Goal: Task Accomplishment & Management: Manage account settings

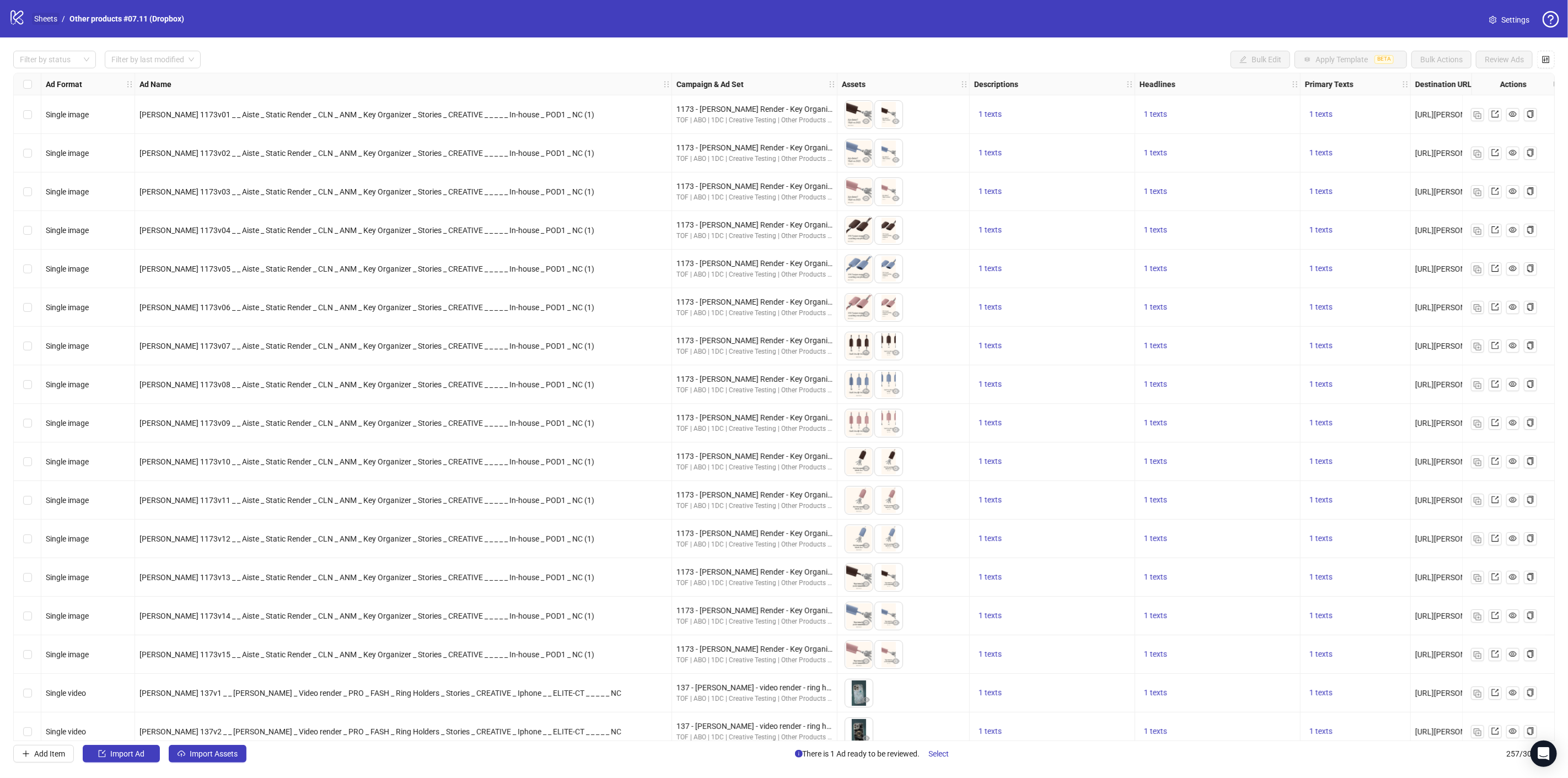
click at [57, 19] on link "Sheets" at bounding box center [46, 19] width 28 height 12
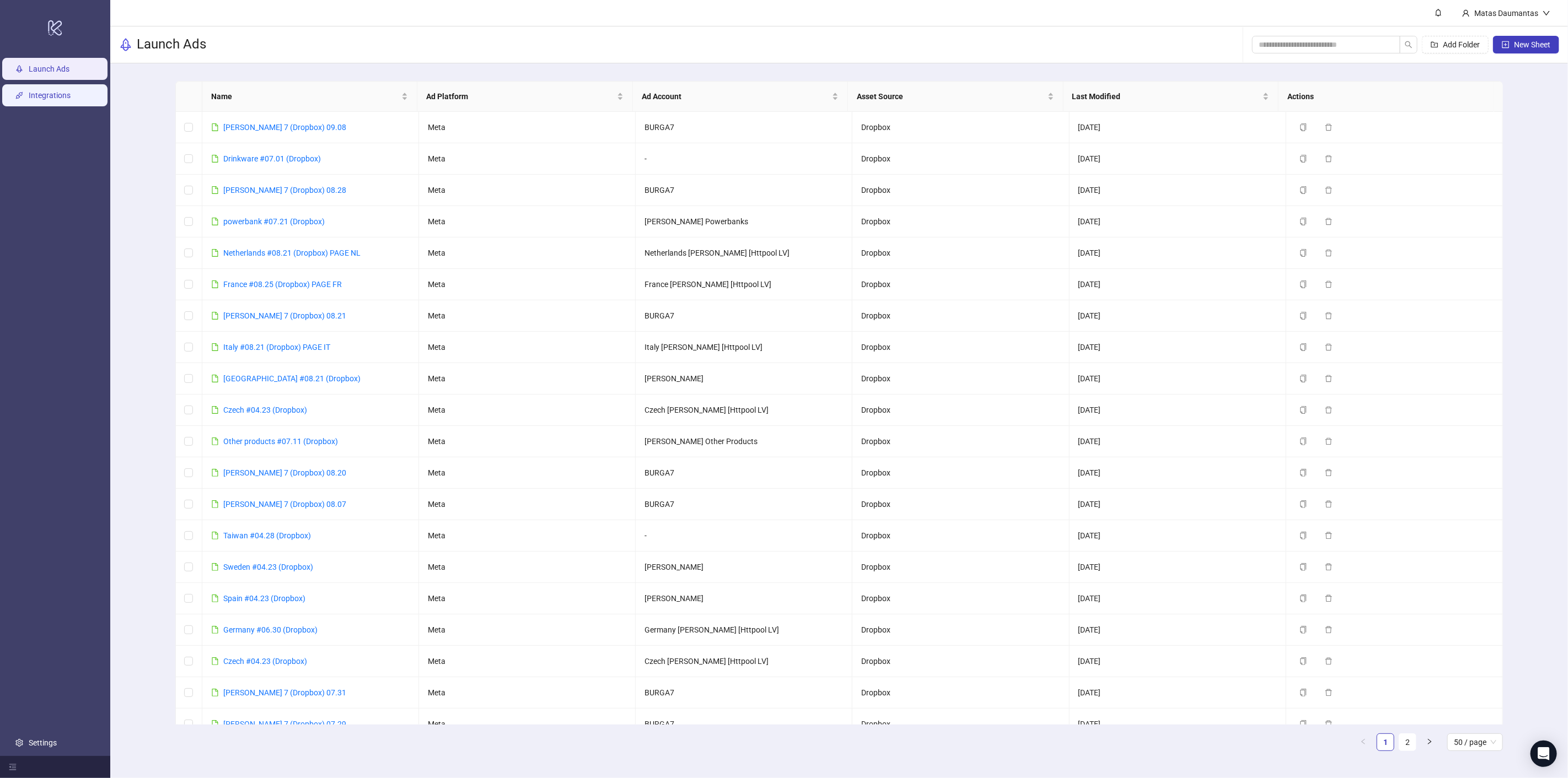
click at [60, 96] on link "Integrations" at bounding box center [49, 96] width 42 height 9
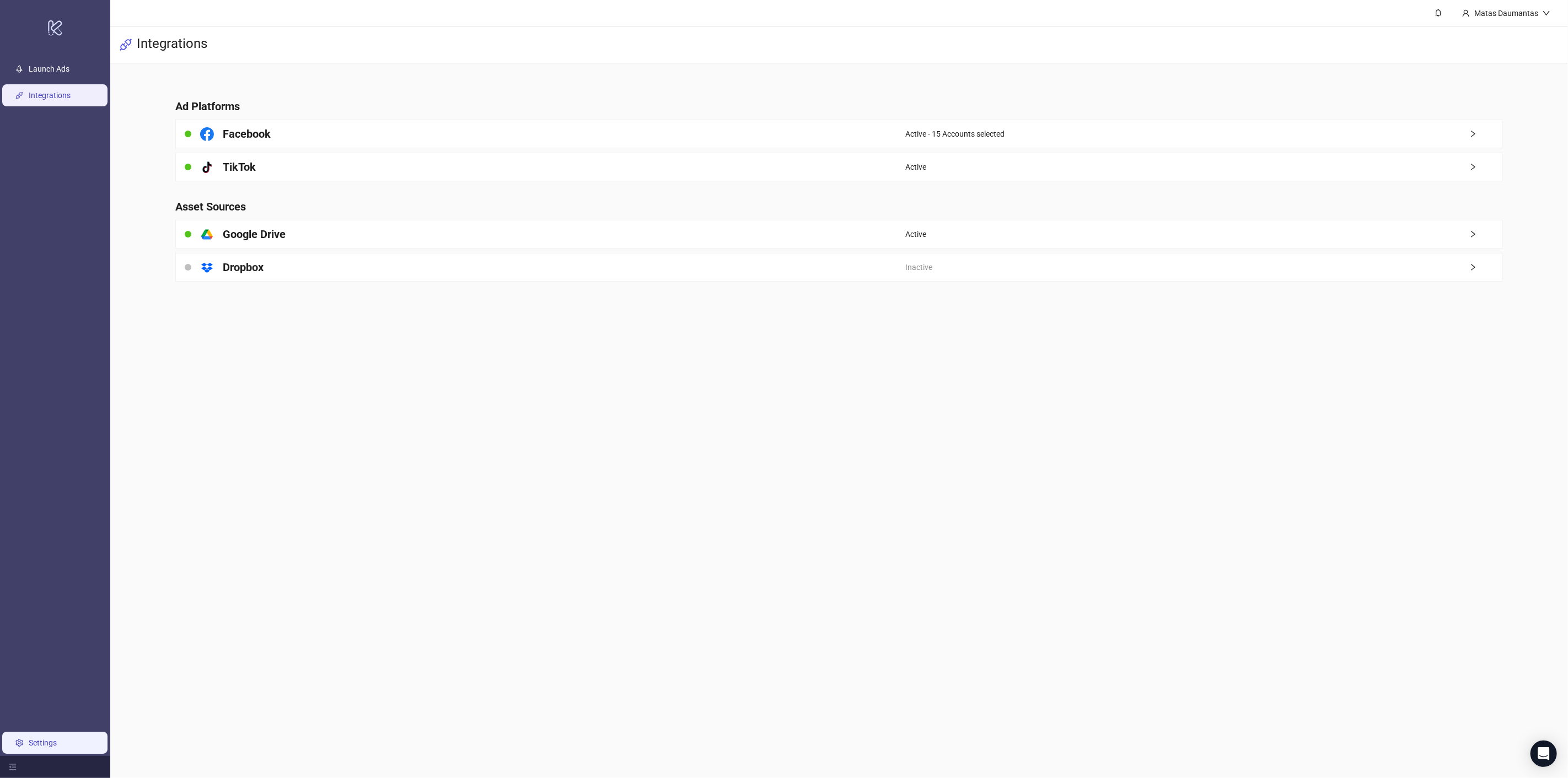
click at [39, 747] on link "Settings" at bounding box center [43, 743] width 28 height 9
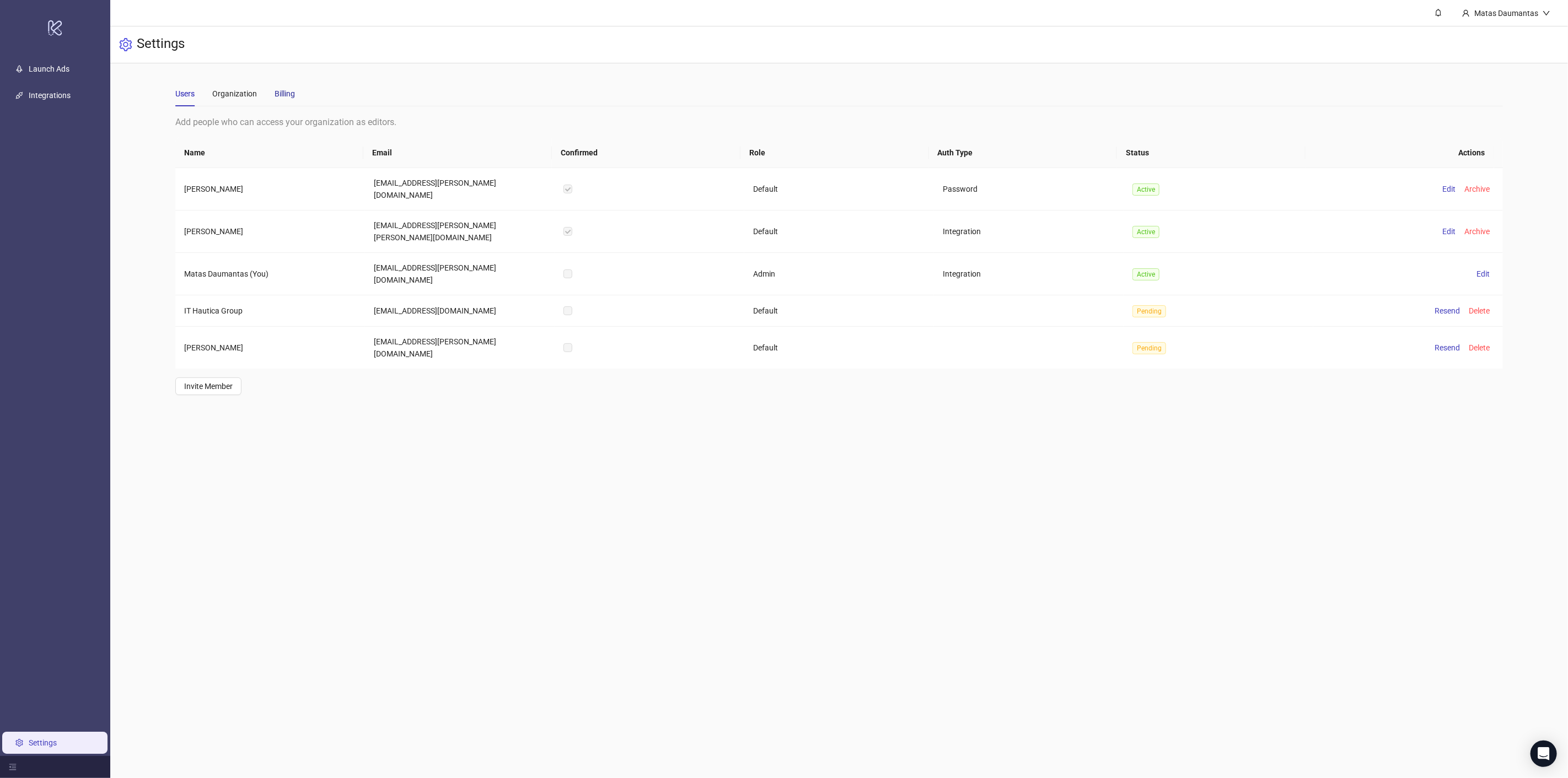
click at [285, 93] on div "Billing" at bounding box center [284, 93] width 20 height 12
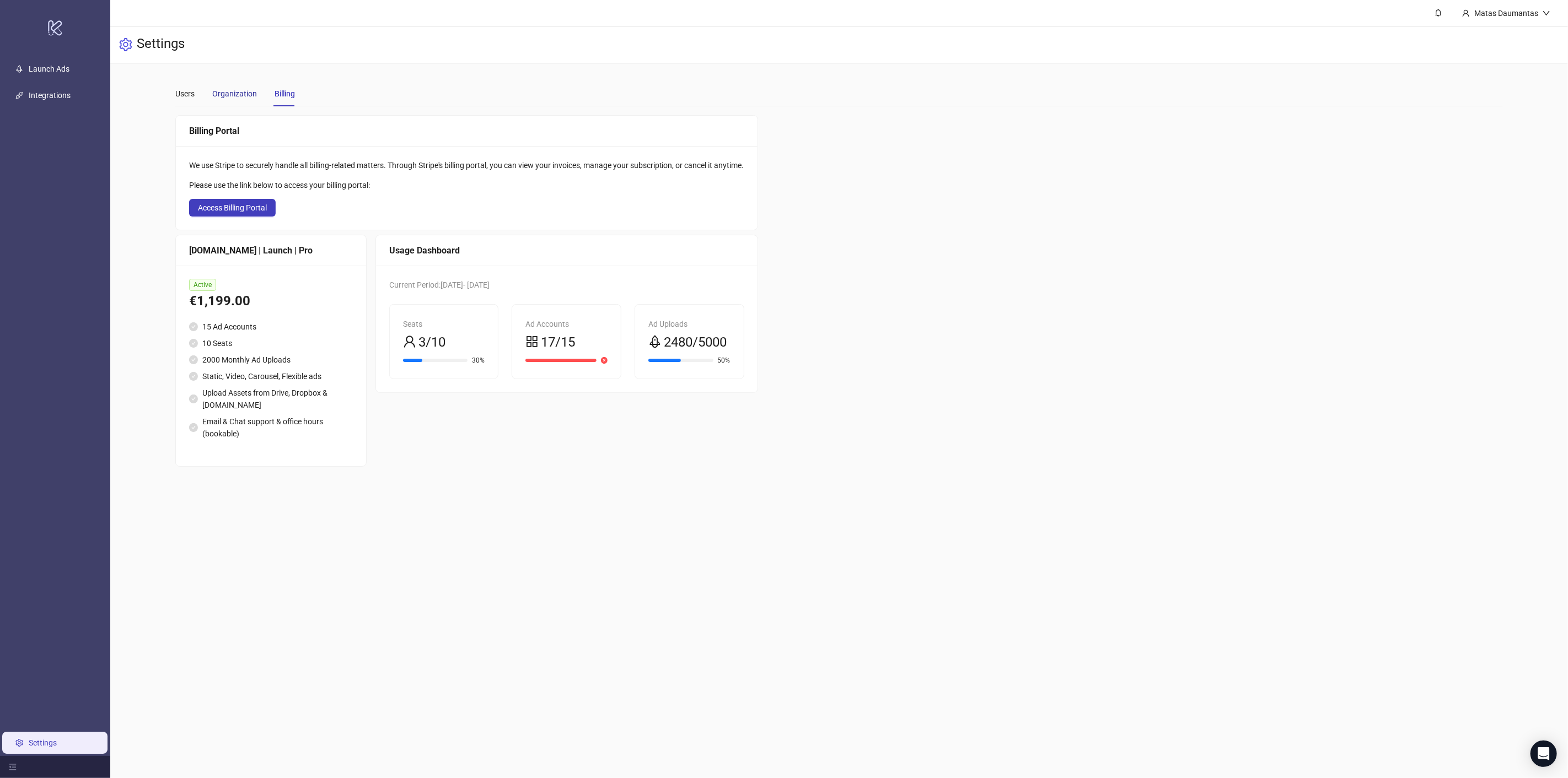
click at [227, 90] on div "Organization" at bounding box center [235, 93] width 45 height 12
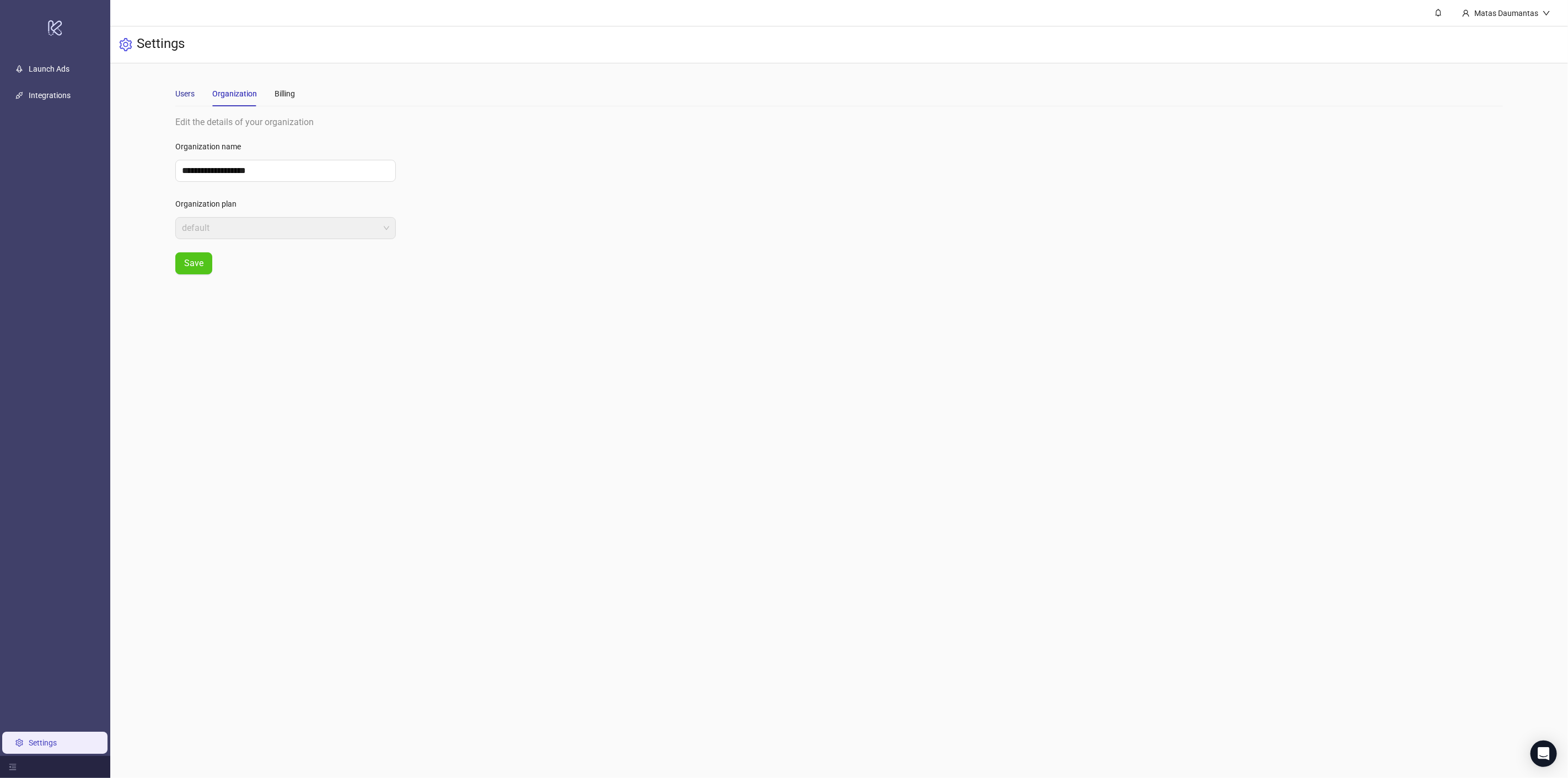
click at [183, 95] on div "Users" at bounding box center [185, 93] width 19 height 12
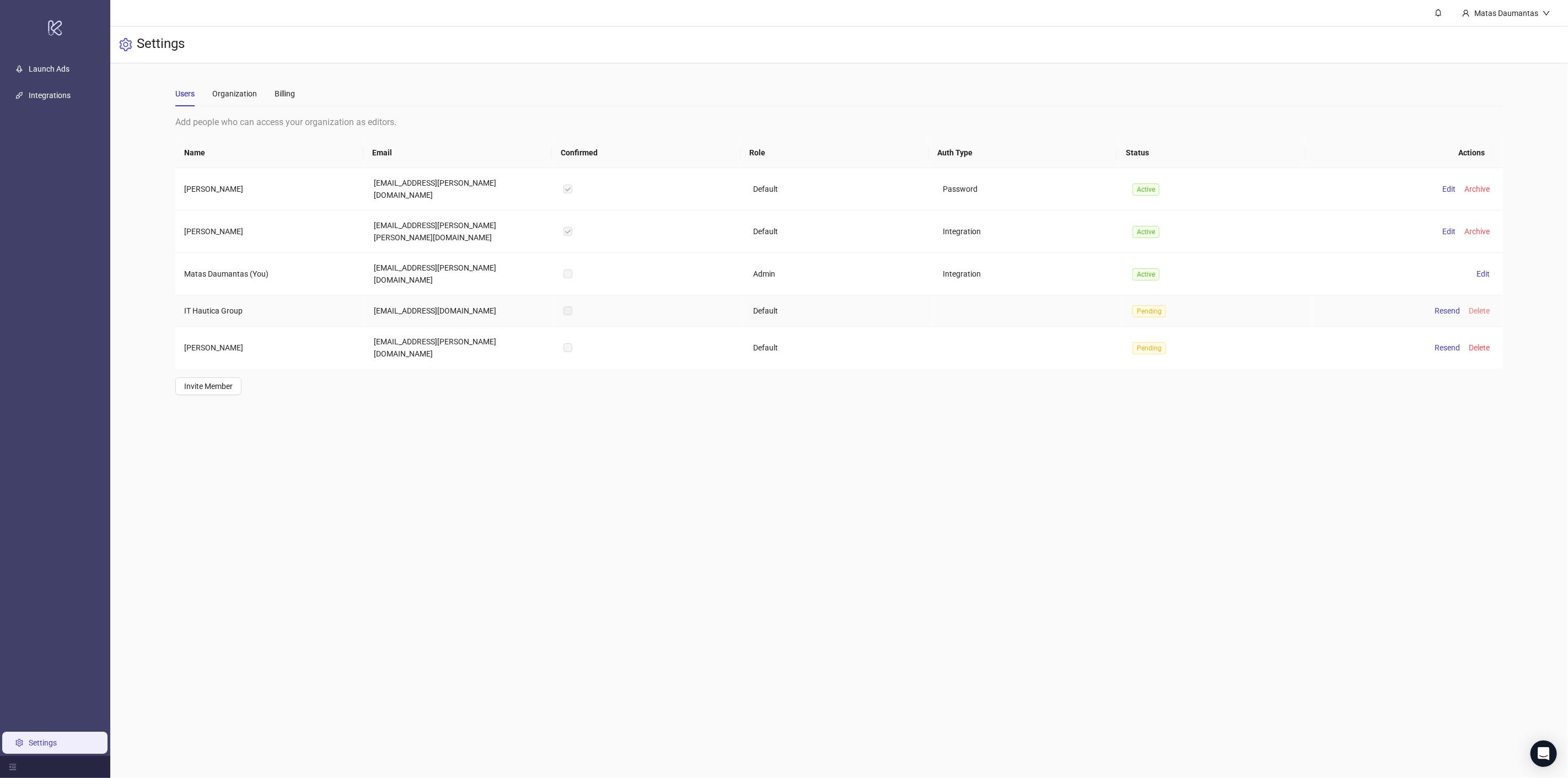
click at [1469, 306] on span "Delete" at bounding box center [1479, 311] width 21 height 9
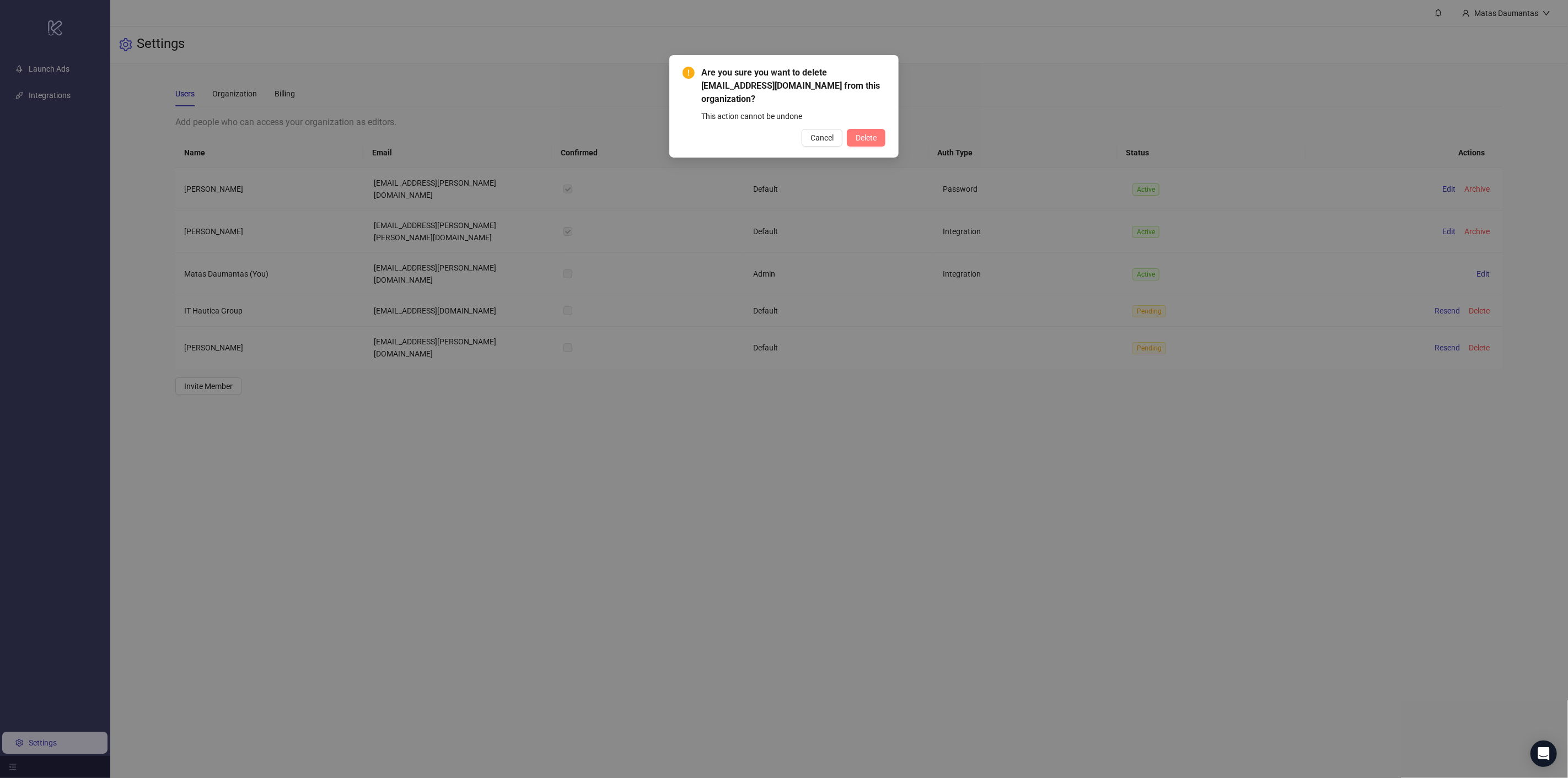
click at [867, 133] on span "Delete" at bounding box center [866, 138] width 21 height 9
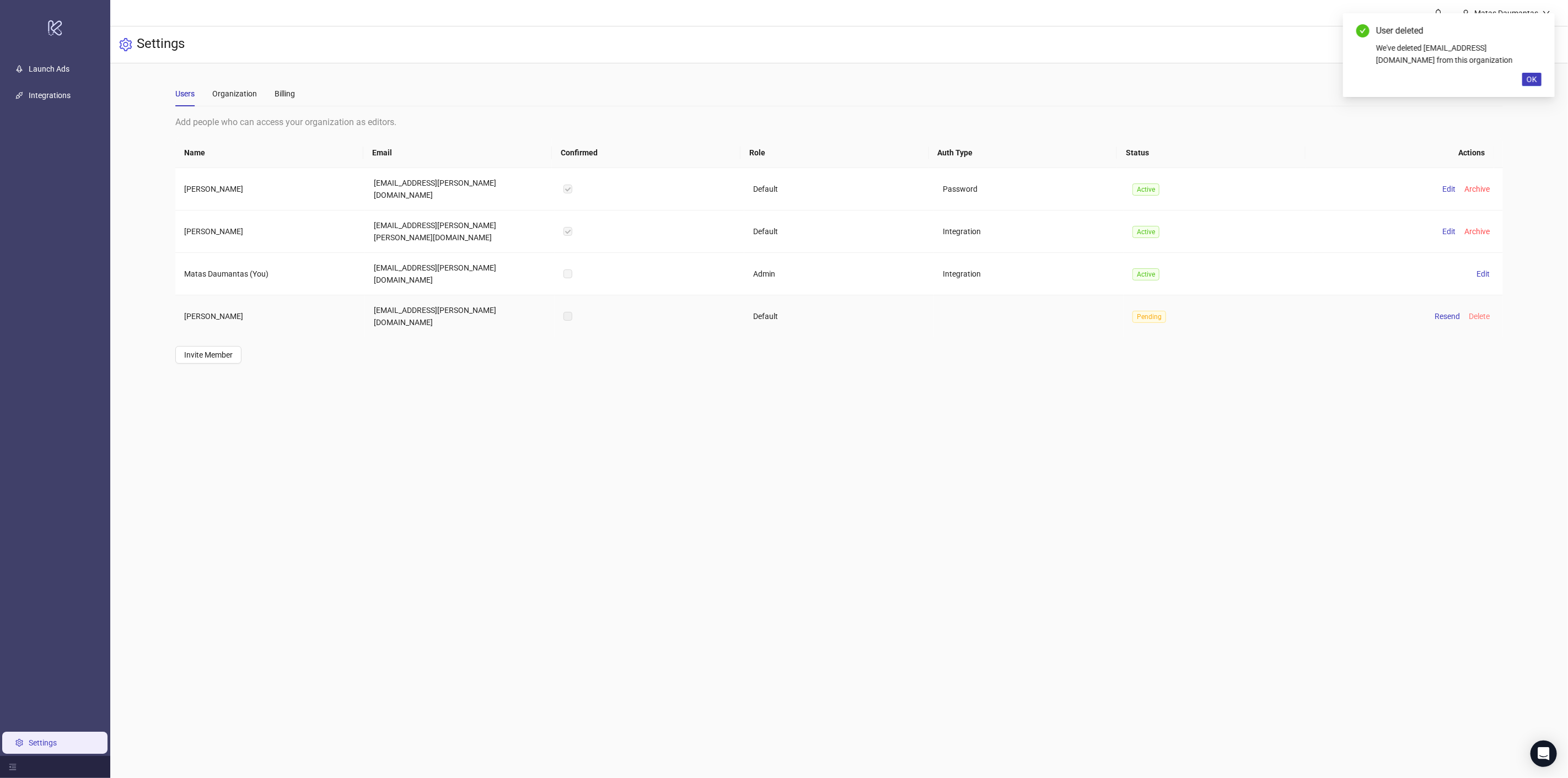
click at [1475, 312] on span "Delete" at bounding box center [1479, 316] width 21 height 9
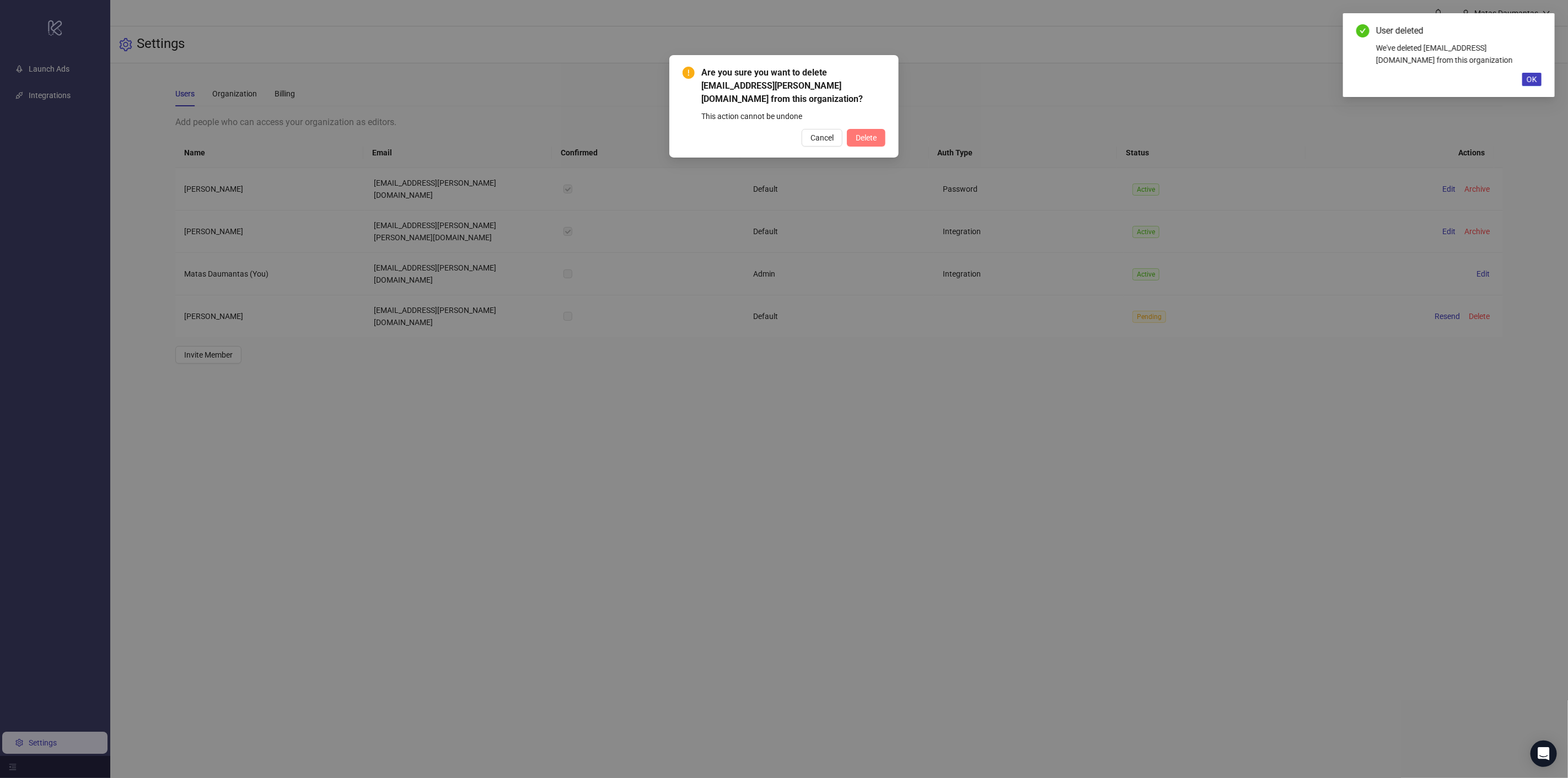
click at [867, 135] on span "Delete" at bounding box center [866, 138] width 21 height 9
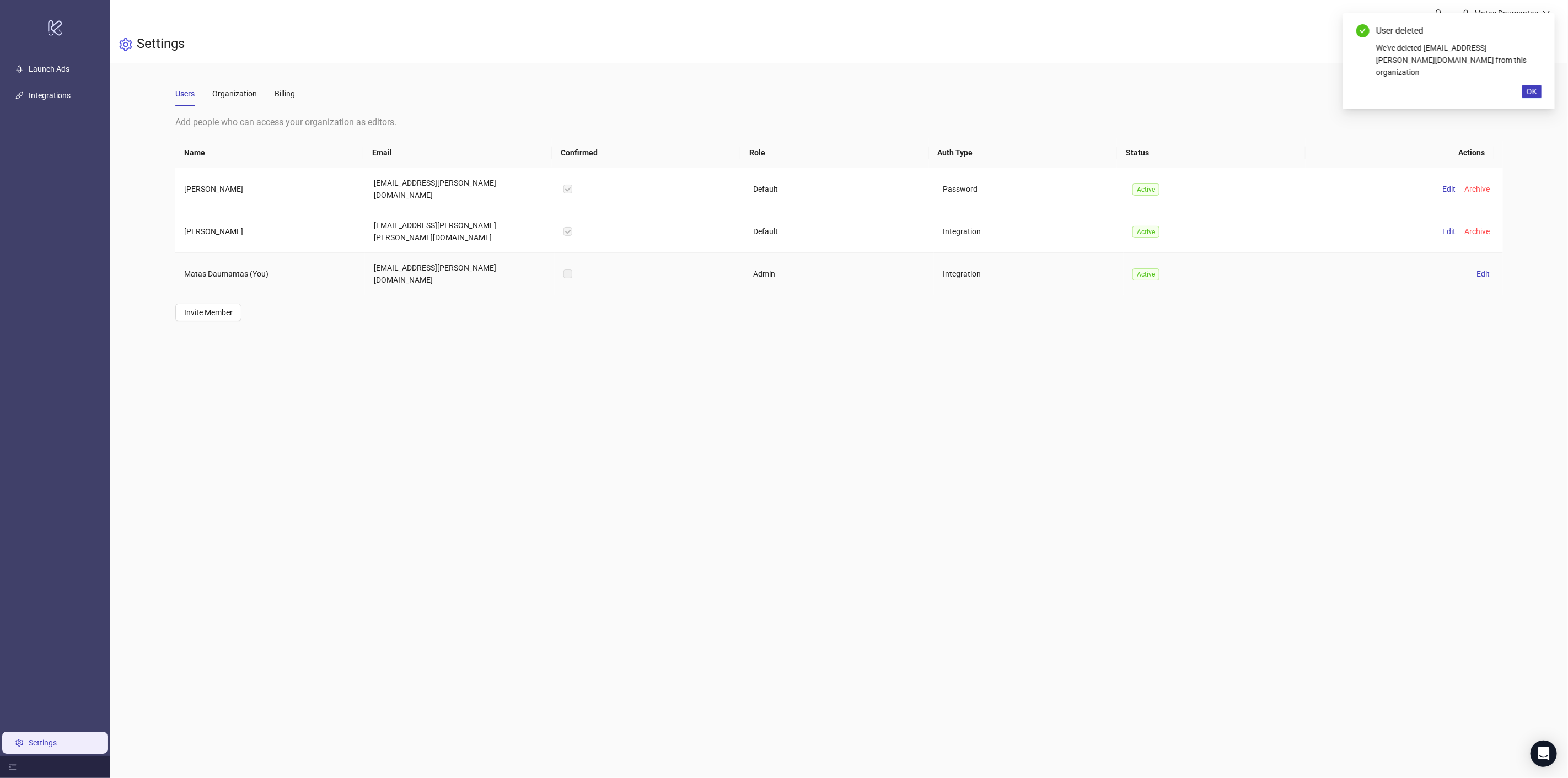
click at [842, 320] on main "**********" at bounding box center [839, 389] width 1458 height 778
click at [225, 308] on span "Invite Member" at bounding box center [208, 312] width 49 height 9
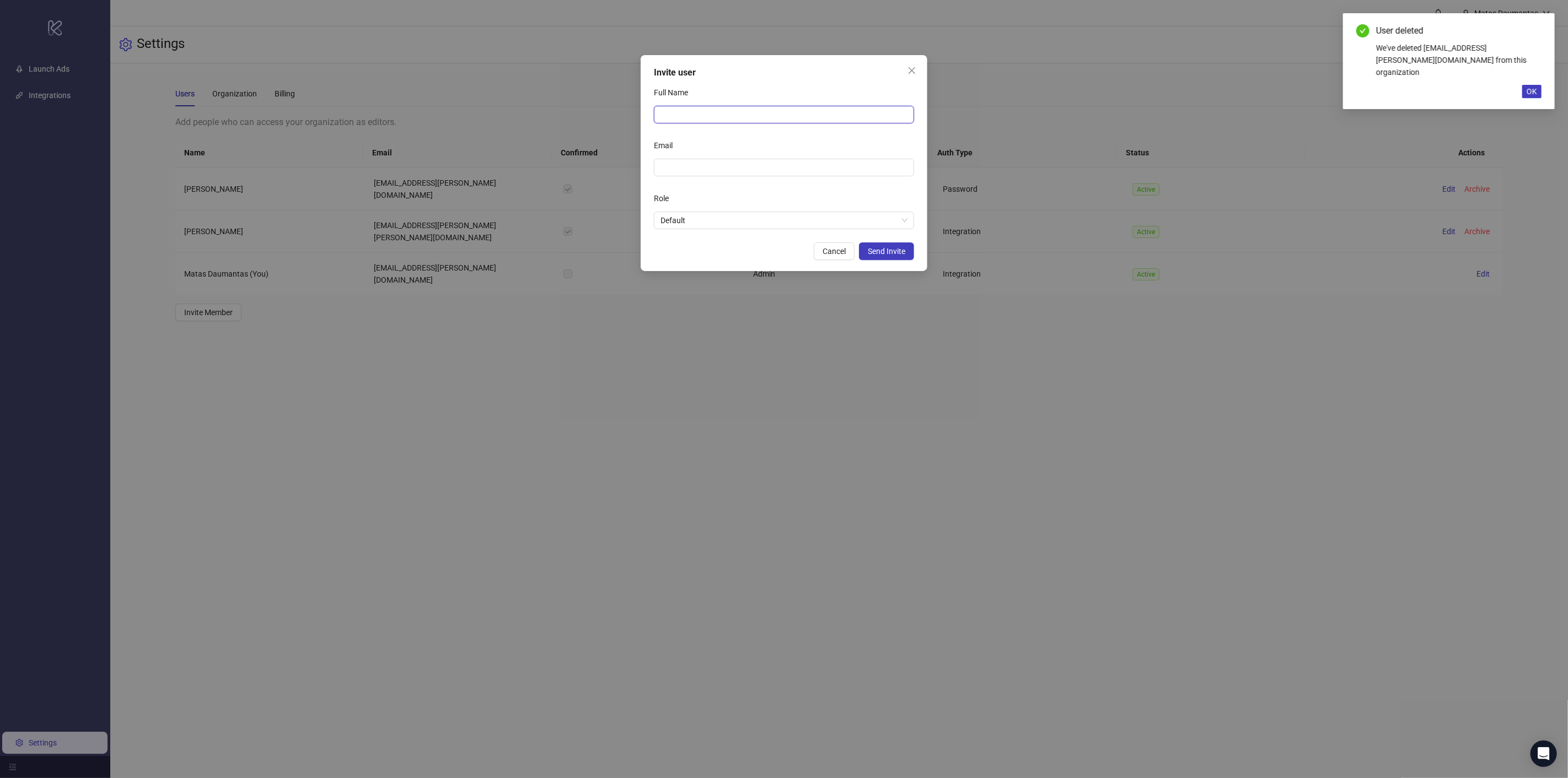
click at [683, 115] on input "Full Name" at bounding box center [784, 115] width 260 height 18
type input "**********"
click at [713, 167] on input "Email" at bounding box center [782, 167] width 245 height 12
type input "*"
click at [738, 167] on input "Email" at bounding box center [778, 167] width 237 height 12
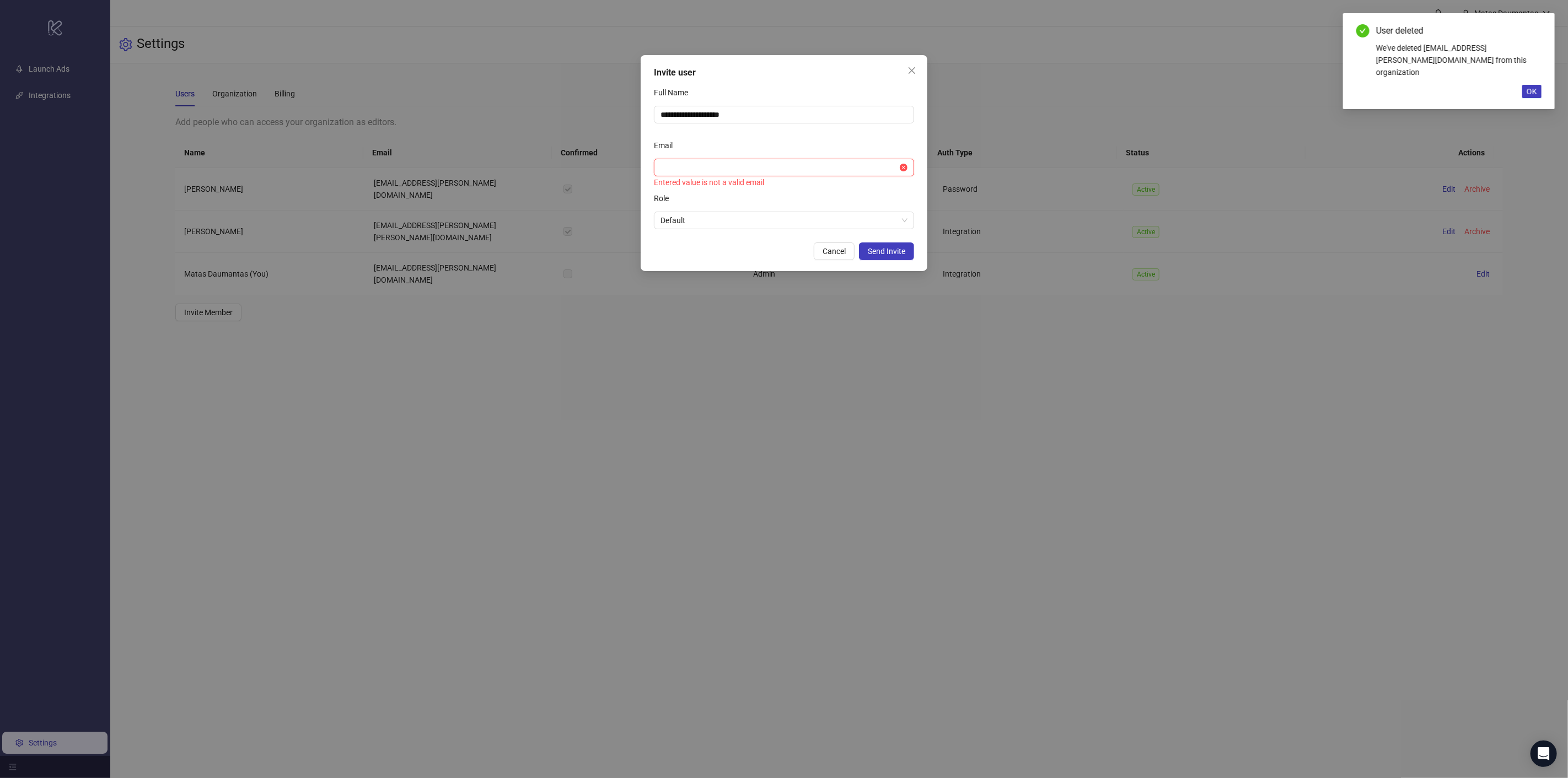
paste input "**********"
type input "**********"
click at [669, 193] on label "Role" at bounding box center [665, 199] width 22 height 18
click at [669, 212] on input "Role" at bounding box center [778, 220] width 237 height 16
click at [701, 221] on span "Default" at bounding box center [784, 220] width 247 height 16
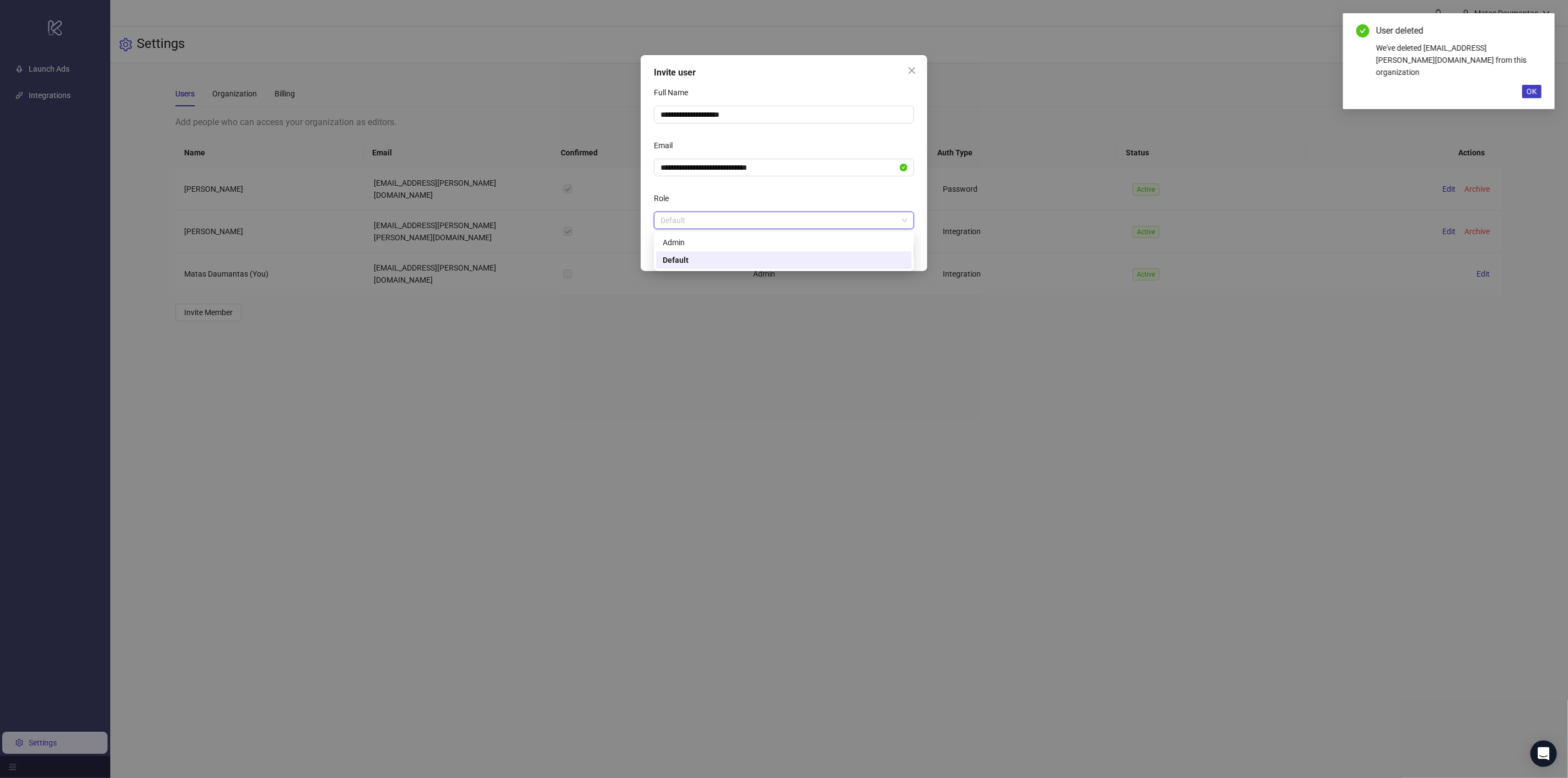
click at [725, 197] on div "Role" at bounding box center [784, 200] width 260 height 22
click at [896, 250] on span "Send Invite" at bounding box center [887, 251] width 37 height 9
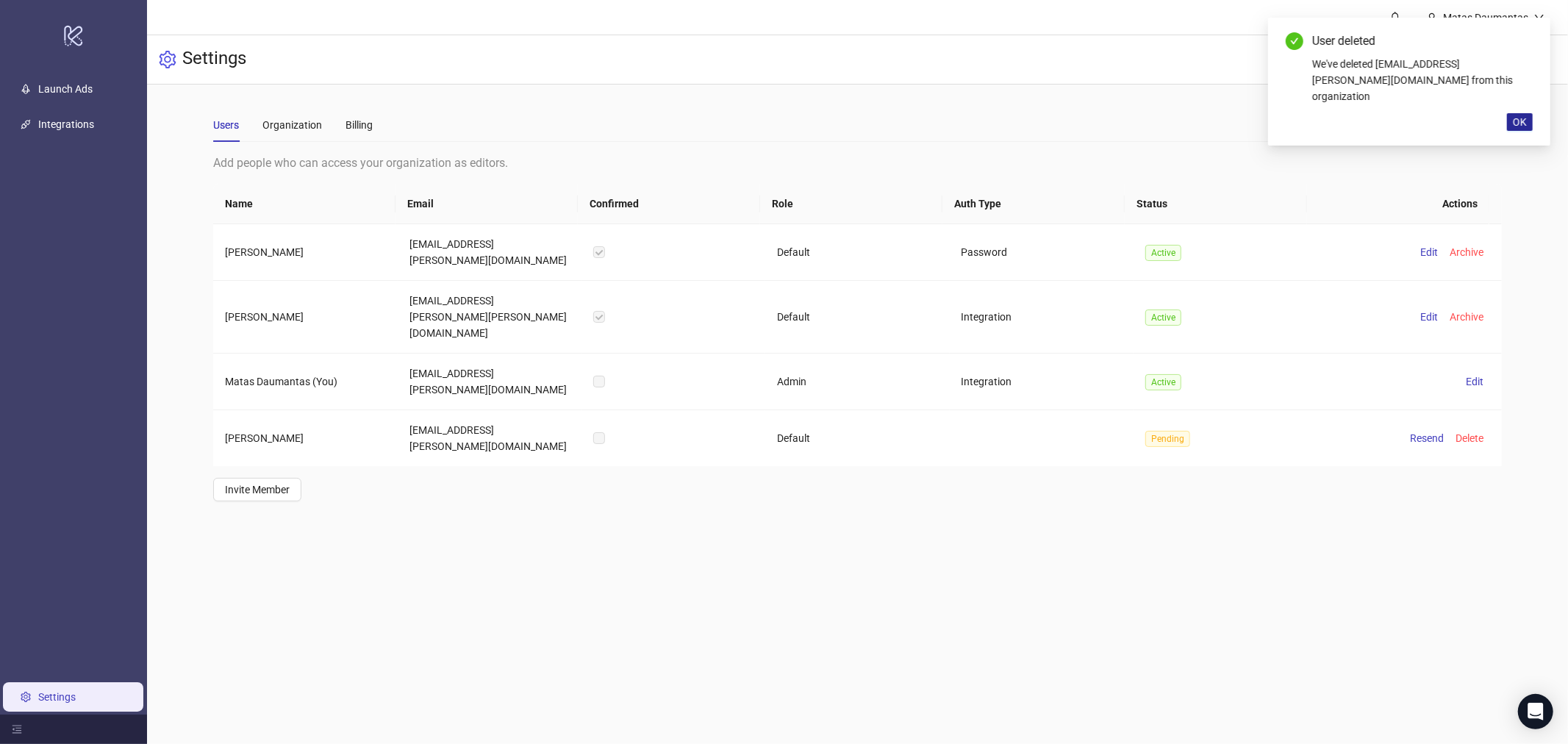
click at [1516, 117] on span "OK" at bounding box center [1520, 123] width 14 height 12
